Goal: Information Seeking & Learning: Find specific page/section

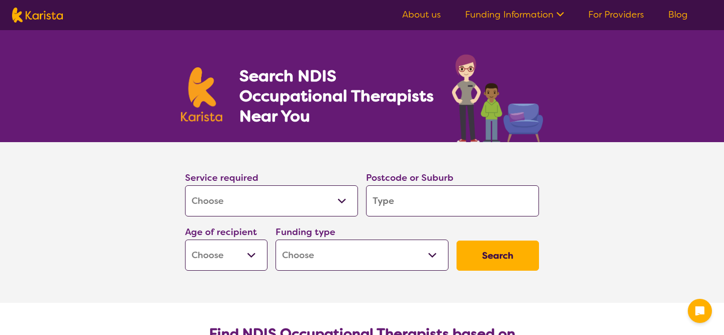
select select "[MEDICAL_DATA]"
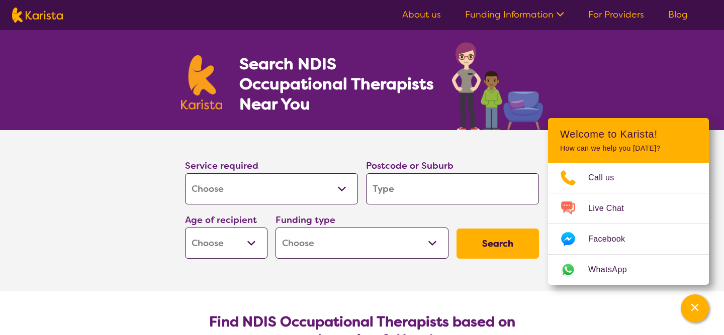
click at [431, 189] on input "search" at bounding box center [452, 188] width 173 height 31
type input "3"
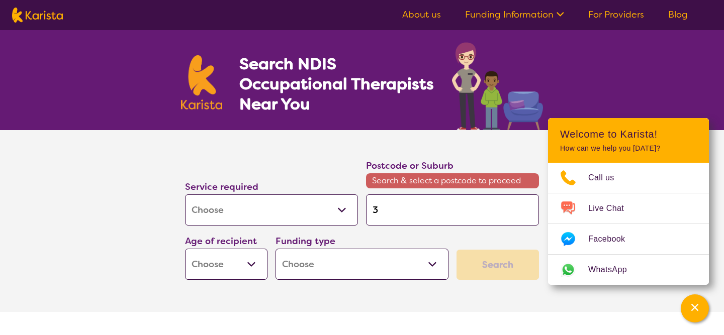
type input "31"
type input "319"
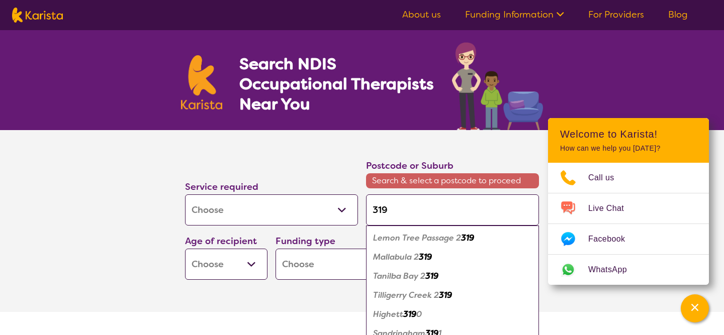
type input "3195"
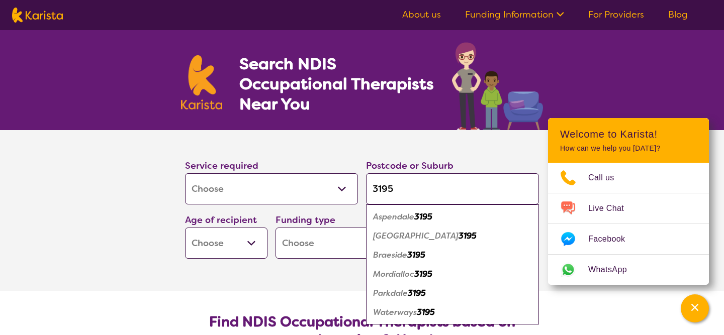
type input "3195"
click at [134, 286] on section "Service required Allied Health Assistant Assessment ([MEDICAL_DATA] or [MEDICAL…" at bounding box center [362, 210] width 724 height 161
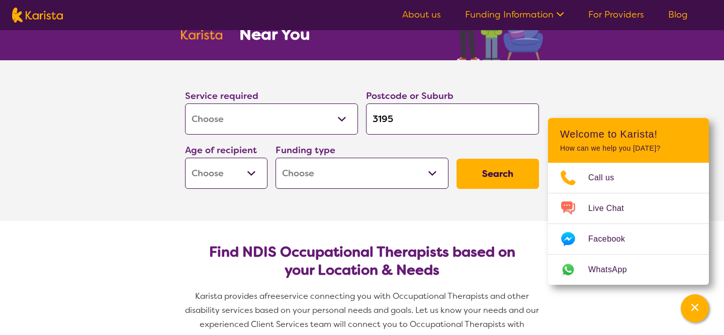
scroll to position [83, 0]
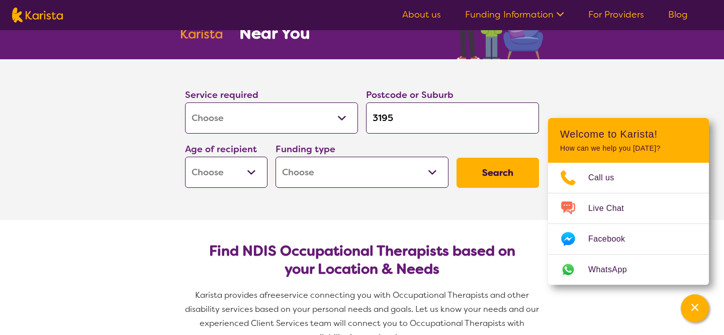
click at [251, 169] on select "Early Childhood - 0 to 9 Child - 10 to 11 Adolescent - 12 to 17 Adult - 18 to 6…" at bounding box center [226, 172] width 82 height 31
select select "EC"
click at [436, 171] on select "Home Care Package (HCP) National Disability Insurance Scheme (NDIS) I don't know" at bounding box center [361, 172] width 173 height 31
select select "i-don-t-know"
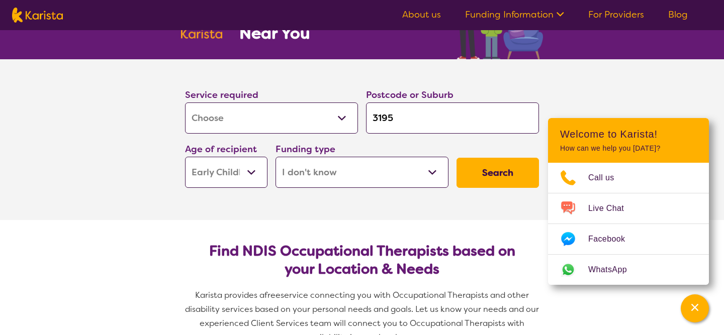
select select "i-don-t-know"
click at [480, 178] on button "Search" at bounding box center [497, 173] width 82 height 30
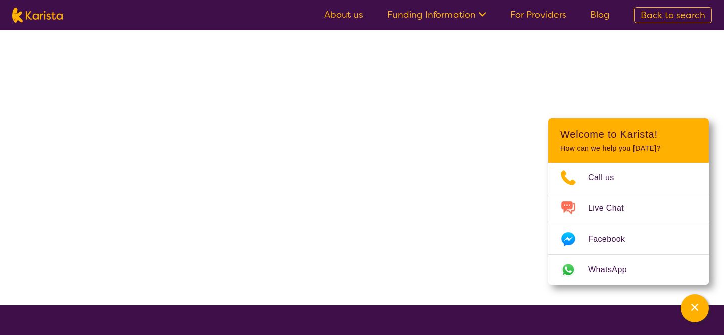
select select "[MEDICAL_DATA]"
select select "EC"
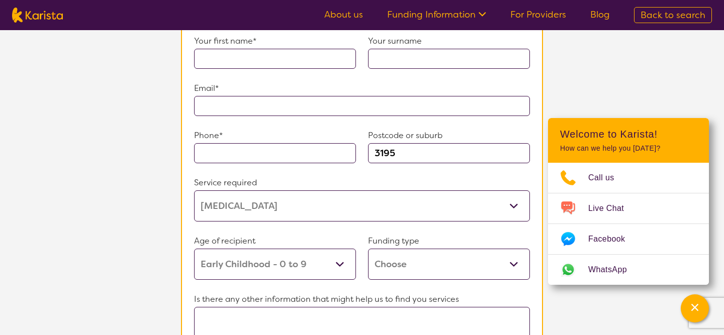
scroll to position [801, 0]
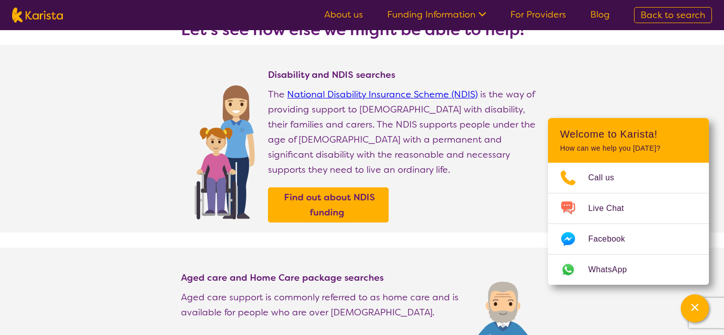
select select "[MEDICAL_DATA]"
select select "EC"
select select "i-don-t-know"
select select "[MEDICAL_DATA]"
select select "EC"
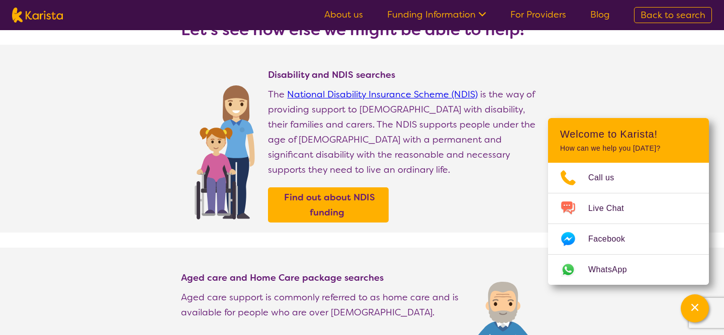
select select "i-don-t-know"
